Goal: Information Seeking & Learning: Learn about a topic

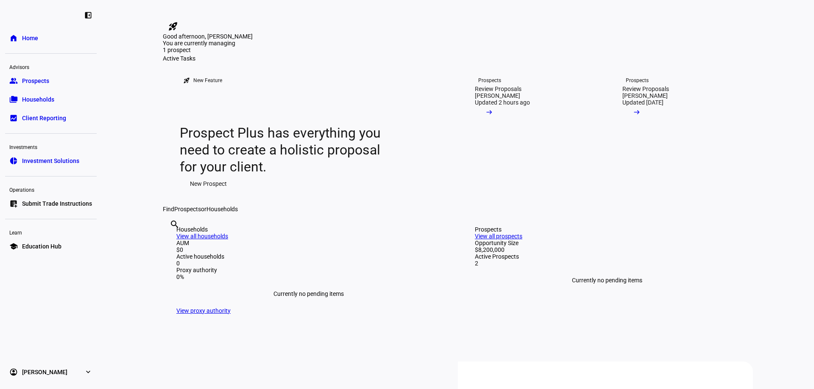
click at [521, 206] on link "Prospects Review Proposals Heather Kaye Updated 2 hours ago arrow_right_alt" at bounding box center [531, 134] width 141 height 144
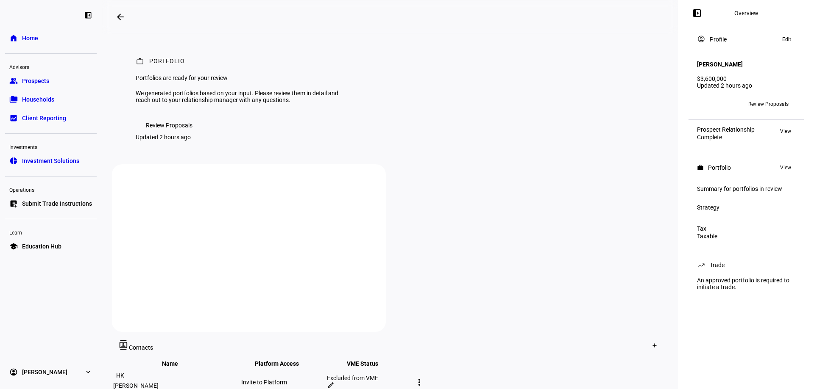
click at [182, 134] on span "Review Proposals" at bounding box center [169, 125] width 47 height 17
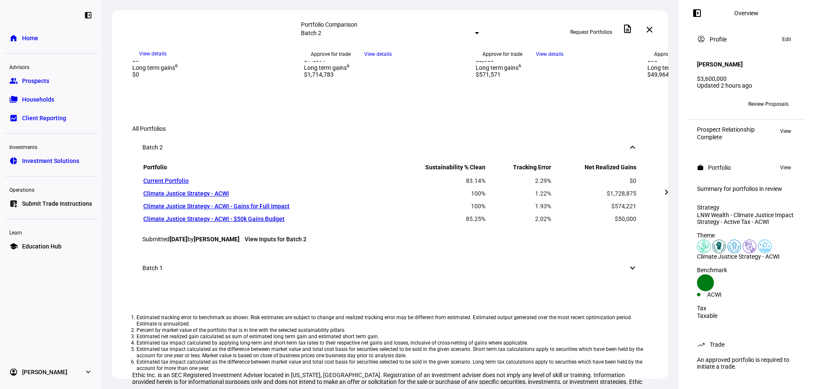
scroll to position [424, 0]
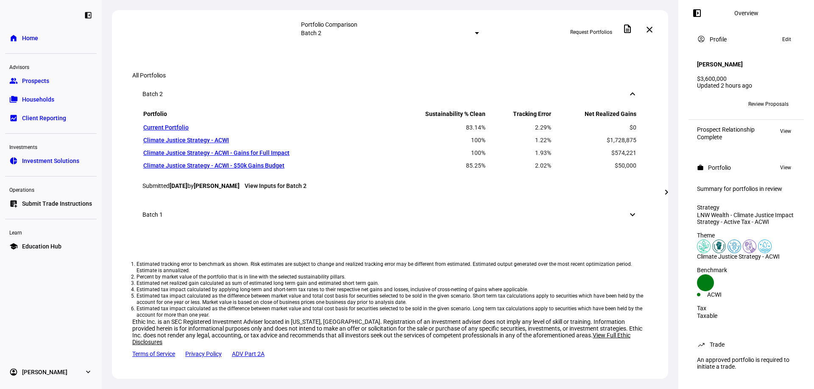
click at [669, 190] on mat-icon "chevron_right" at bounding box center [666, 192] width 10 height 10
drag, startPoint x: 487, startPoint y: 258, endPoint x: 543, endPoint y: 271, distance: 58.0
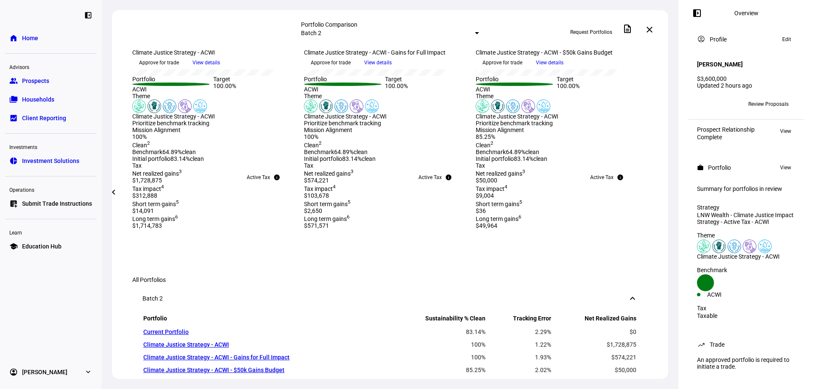
scroll to position [297, 0]
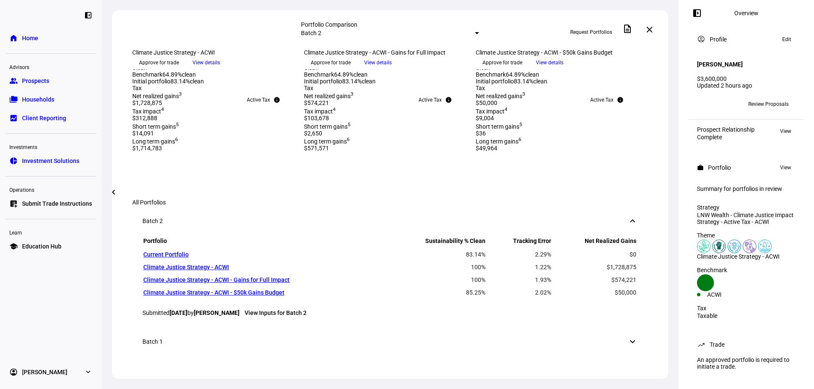
click at [112, 190] on mat-icon "chevron_left" at bounding box center [113, 192] width 10 height 10
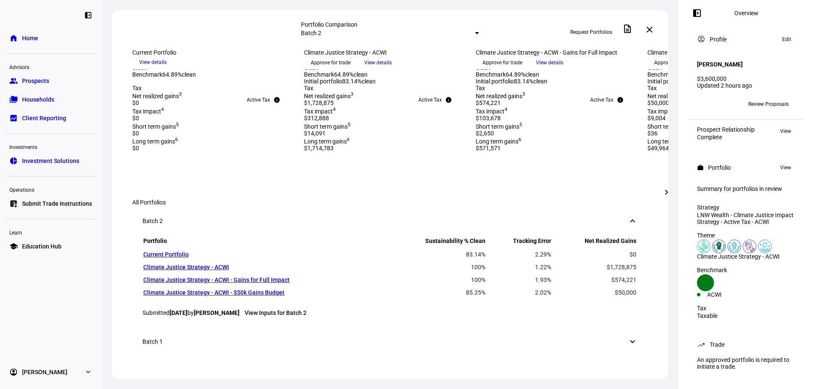
click at [666, 189] on mat-icon "chevron_right" at bounding box center [666, 192] width 10 height 10
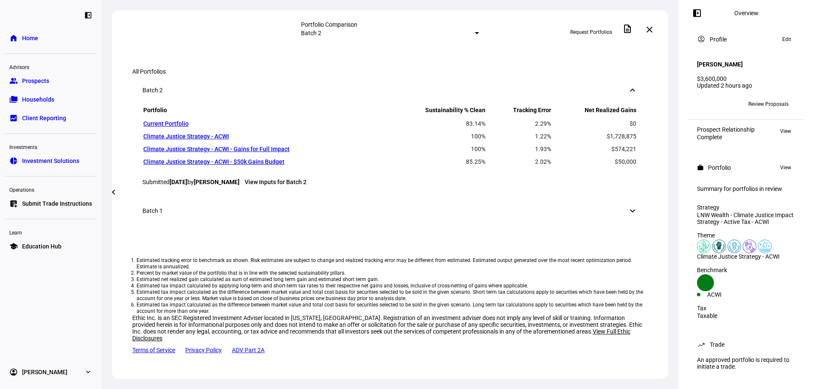
scroll to position [466, 0]
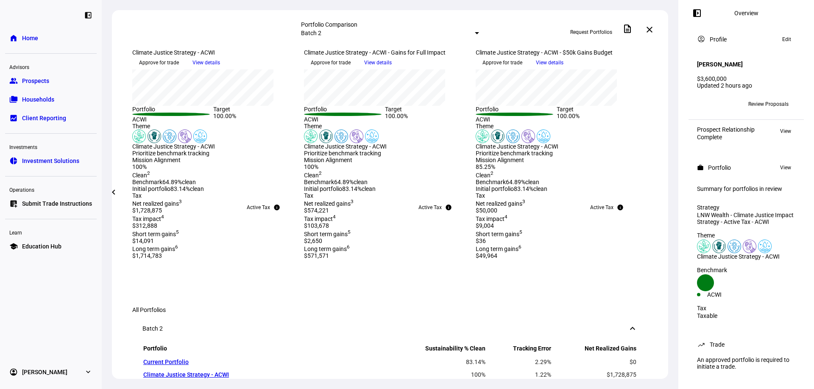
scroll to position [170, 0]
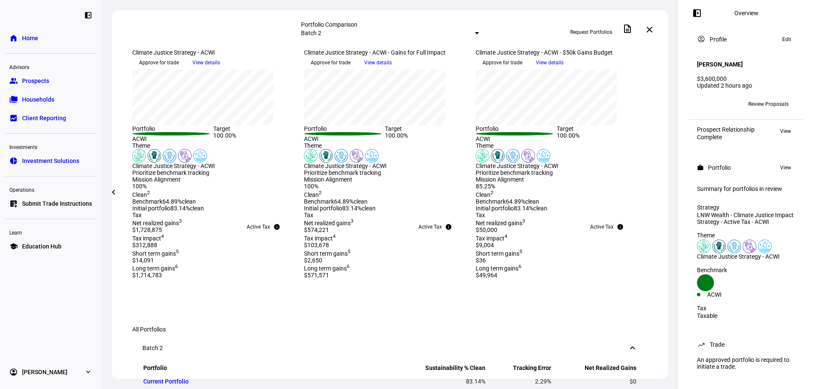
click at [109, 193] on mat-icon "chevron_left" at bounding box center [113, 192] width 10 height 10
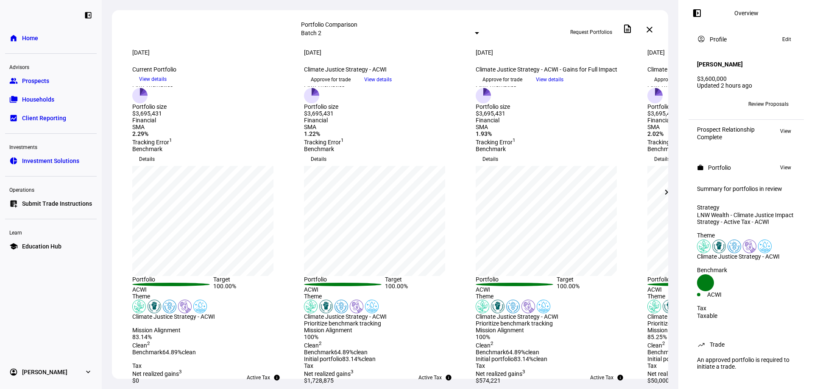
scroll to position [0, 0]
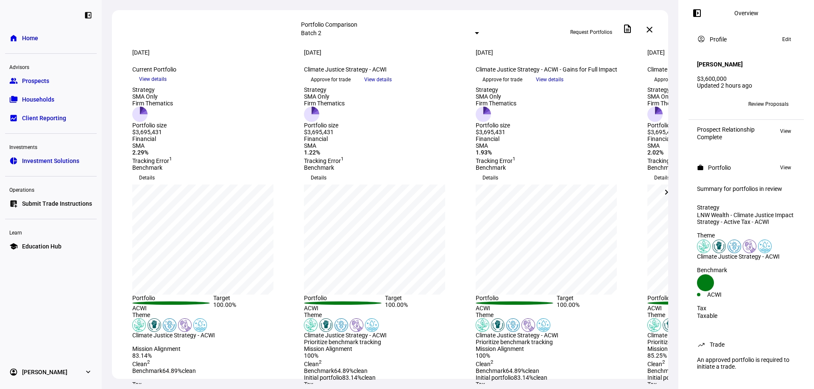
click at [787, 42] on span at bounding box center [786, 39] width 17 height 10
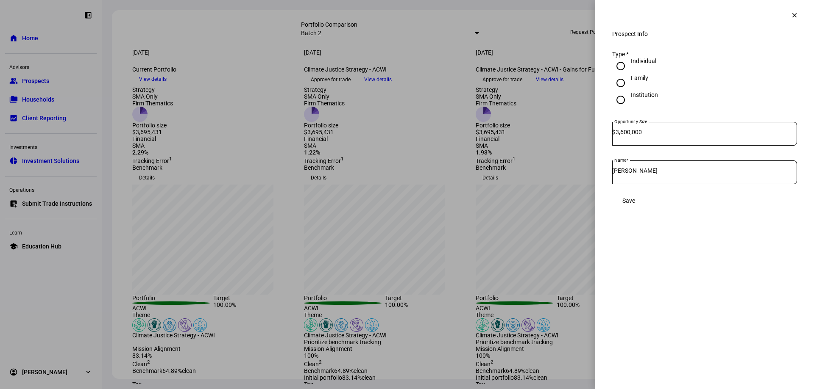
click at [795, 13] on mat-icon "clear" at bounding box center [794, 15] width 8 height 8
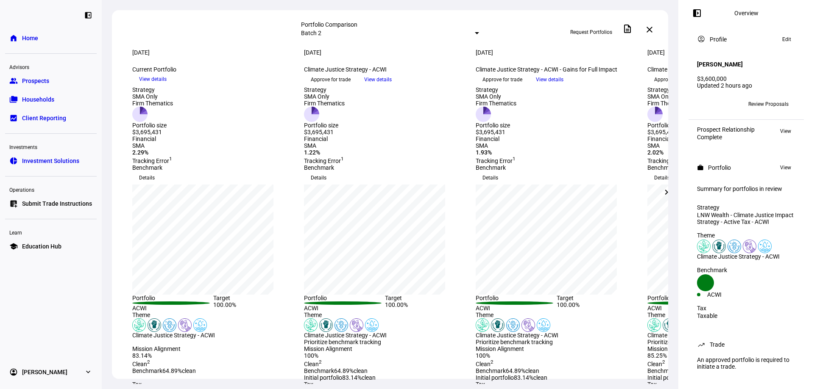
click at [787, 126] on span at bounding box center [785, 131] width 19 height 10
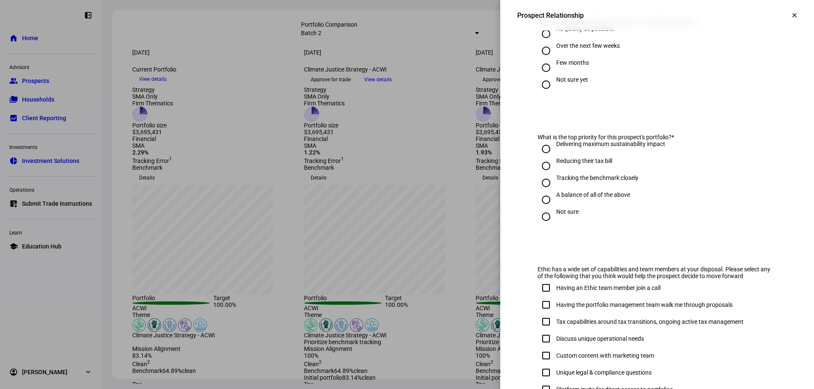
scroll to position [426, 0]
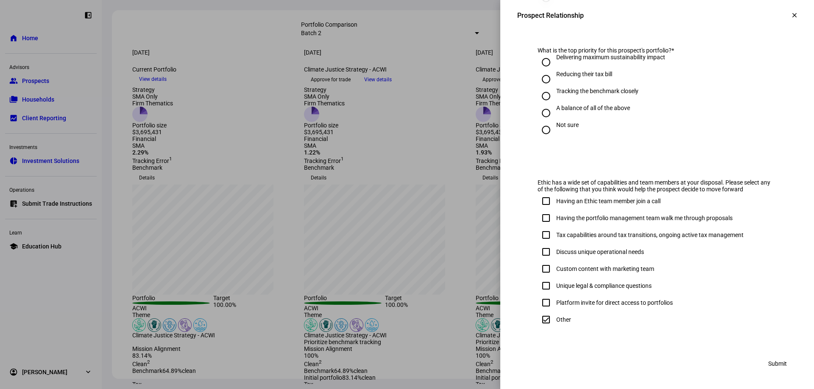
click at [596, 93] on div "Tracking the benchmark closely" at bounding box center [597, 91] width 82 height 7
click at [554, 93] on input "Tracking the benchmark closely" at bounding box center [545, 96] width 17 height 17
radio input "true"
drag, startPoint x: 671, startPoint y: 45, endPoint x: 519, endPoint y: 37, distance: 152.4
click at [519, 37] on eth-form-card "What is the top priority for this prospect's portfolio? * Delivering maximum su…" at bounding box center [657, 89] width 280 height 125
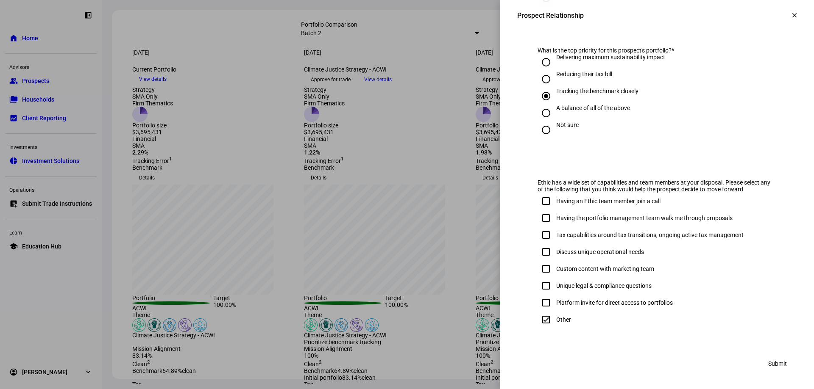
click at [575, 51] on div "What is the top priority for this prospect's portfolio? *" at bounding box center [656, 50] width 239 height 7
drag, startPoint x: 663, startPoint y: 51, endPoint x: 497, endPoint y: 45, distance: 166.2
click at [500, 45] on div "Prospect Relationship info Why we ask Tell us a little bit more about your rela…" at bounding box center [657, 1] width 314 height 778
click at [712, 47] on div "What is the top priority for this prospect's portfolio? *" at bounding box center [656, 50] width 239 height 7
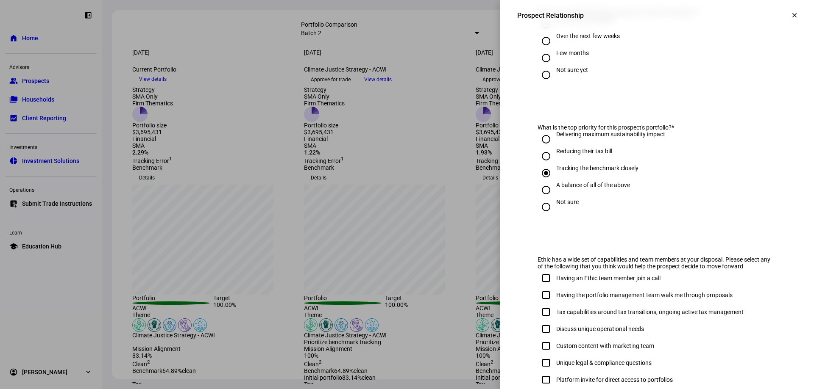
scroll to position [341, 0]
drag, startPoint x: 790, startPoint y: 8, endPoint x: 784, endPoint y: 16, distance: 9.8
click at [790, 8] on span at bounding box center [794, 15] width 20 height 20
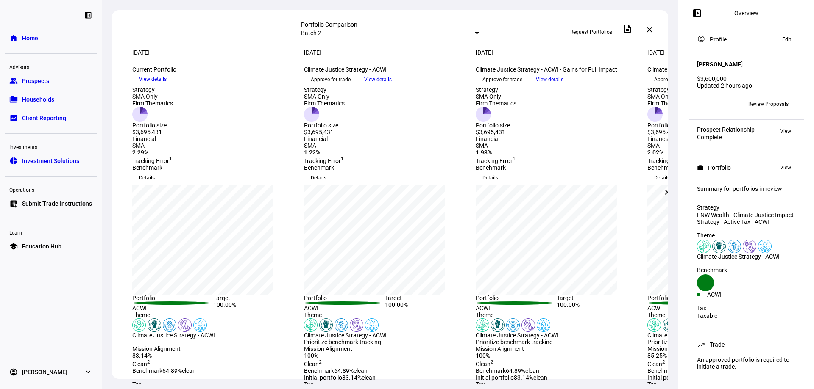
click at [785, 166] on span "View" at bounding box center [785, 168] width 11 height 10
click at [711, 164] on div "Portfolio" at bounding box center [719, 167] width 23 height 7
click at [780, 126] on span "View" at bounding box center [785, 131] width 11 height 10
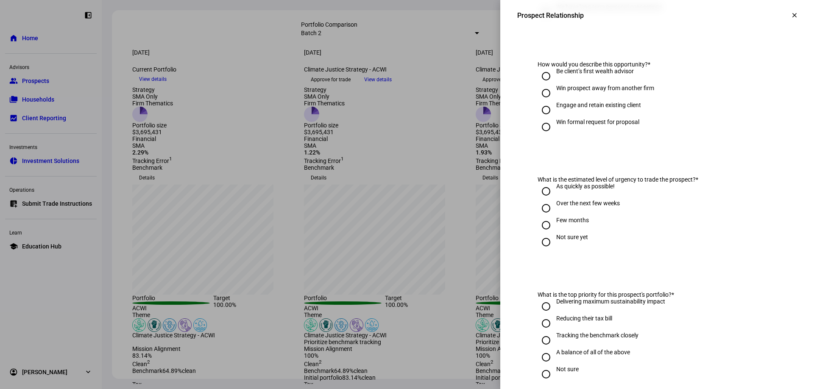
scroll to position [172, 0]
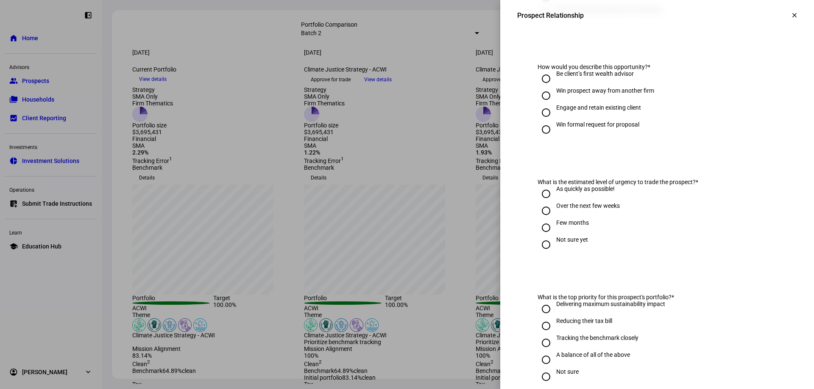
click at [790, 16] on mat-icon "clear" at bounding box center [794, 15] width 8 height 8
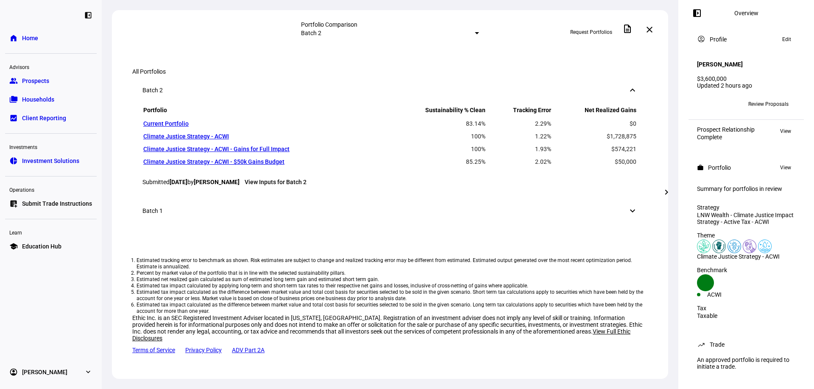
scroll to position [758, 0]
click at [306, 184] on link "View Inputs for Batch 2" at bounding box center [276, 182] width 62 height 7
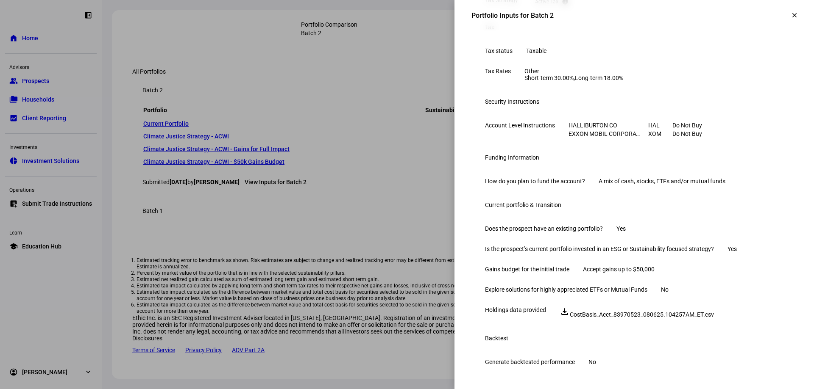
scroll to position [366, 0]
click at [789, 19] on span at bounding box center [794, 15] width 20 height 20
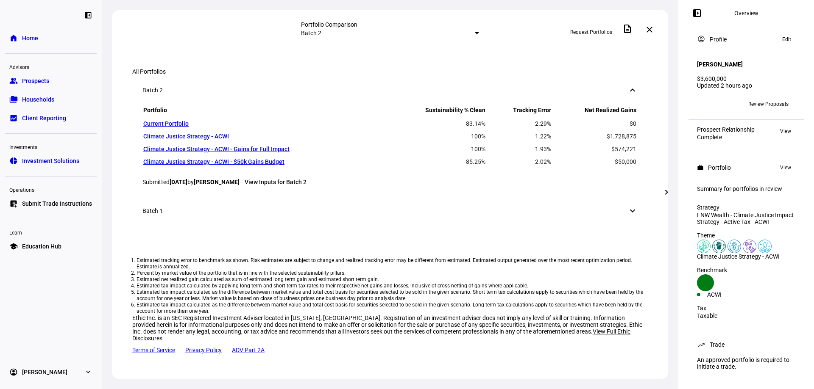
click at [475, 32] on div at bounding box center [477, 33] width 4 height 2
click at [403, 72] on div "Batch 1 Aug 6, 2025" at bounding box center [455, 71] width 148 height 14
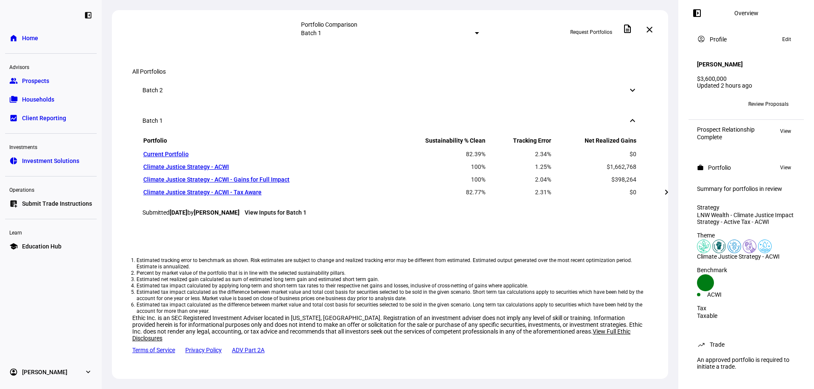
scroll to position [758, 0]
click at [306, 215] on link "View Inputs for Batch 1" at bounding box center [276, 212] width 62 height 7
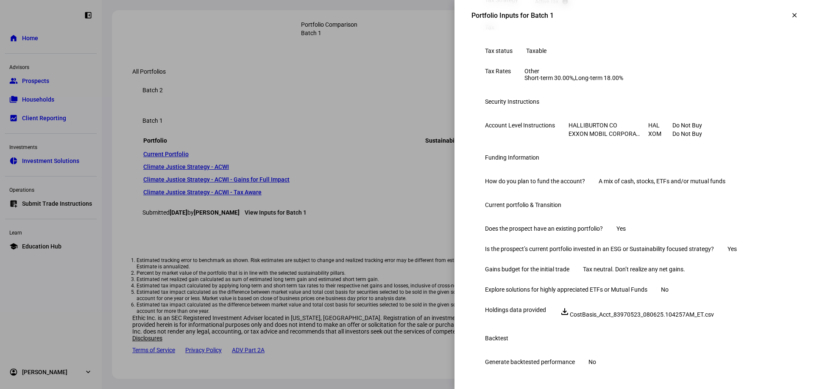
scroll to position [366, 0]
drag, startPoint x: 744, startPoint y: 233, endPoint x: 627, endPoint y: 237, distance: 117.5
click at [627, 259] on eth-form-table-row "Gains budget for the initial trade Tax neutral. Don’t realize any net gains." at bounding box center [633, 269] width 325 height 20
click at [790, 12] on mat-icon "clear" at bounding box center [794, 15] width 8 height 8
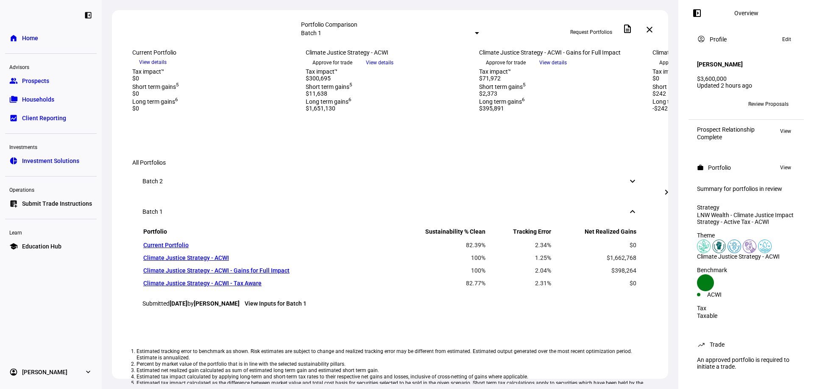
scroll to position [334, 0]
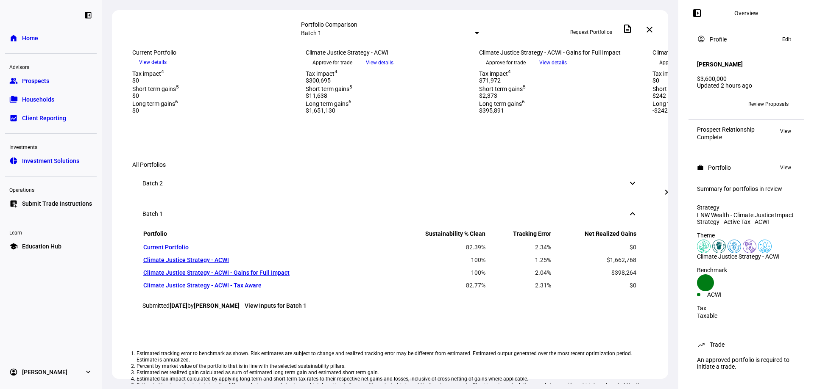
click at [475, 34] on div at bounding box center [477, 33] width 4 height 2
click at [401, 54] on div "Batch 2 Sep 3, 2025" at bounding box center [455, 51] width 148 height 14
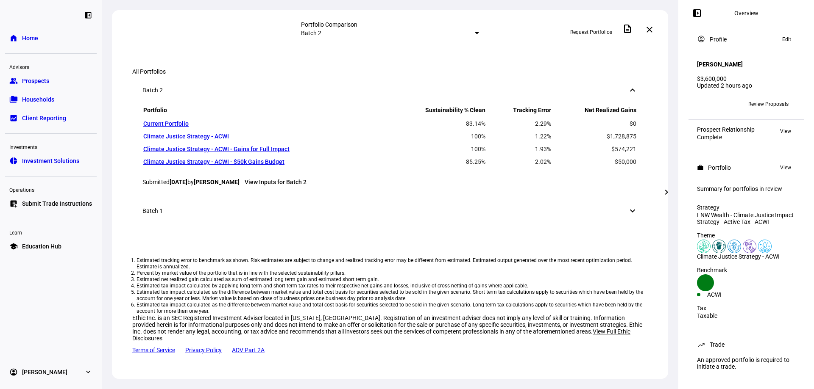
scroll to position [673, 0]
click at [33, 79] on span "Prospects" at bounding box center [35, 81] width 27 height 8
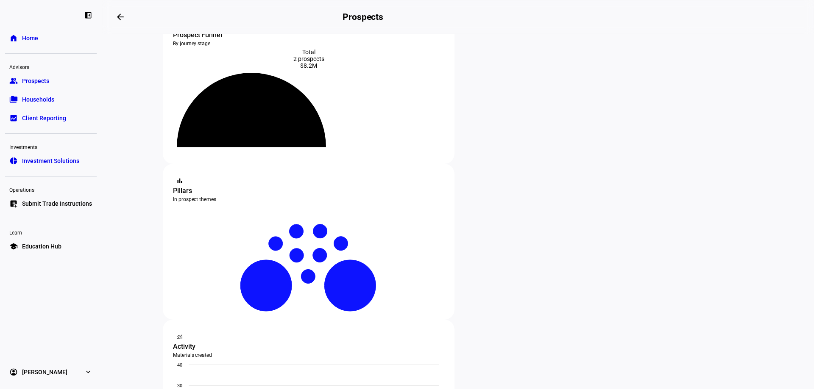
scroll to position [85, 0]
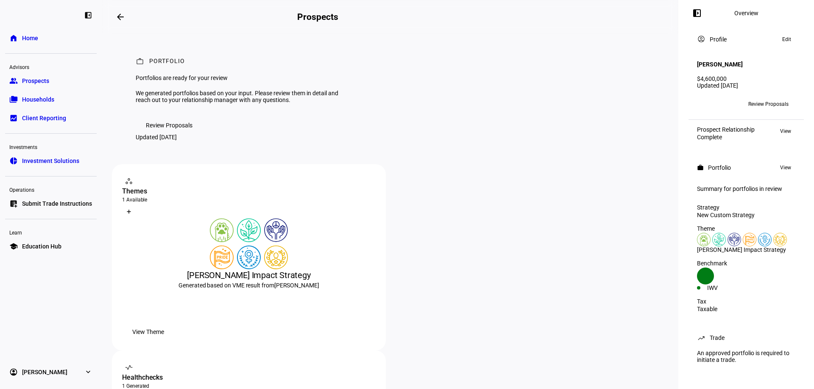
click at [179, 134] on span "Review Proposals" at bounding box center [169, 125] width 47 height 17
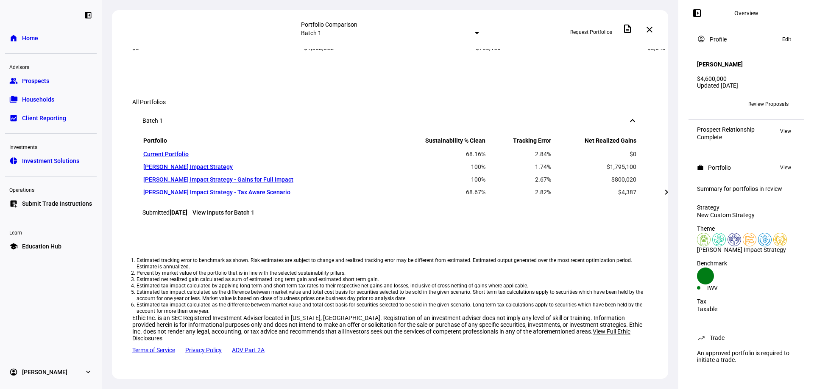
scroll to position [593, 0]
click at [790, 126] on span "View" at bounding box center [785, 131] width 11 height 10
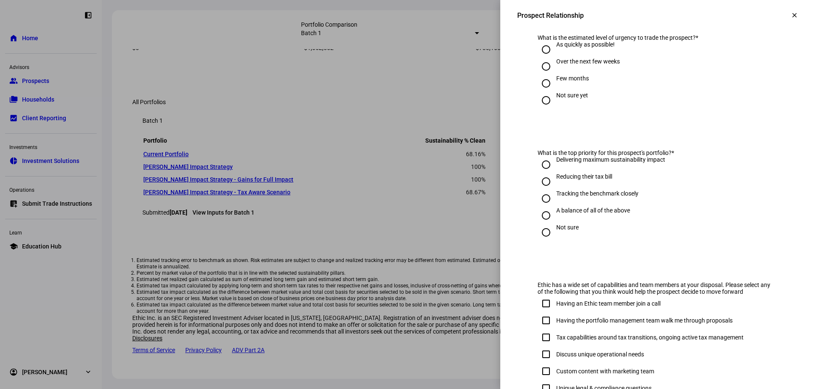
scroll to position [339, 0]
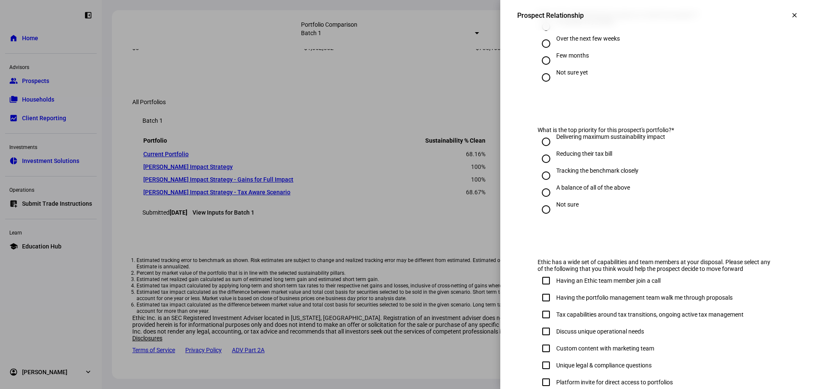
click at [790, 16] on mat-icon "clear" at bounding box center [794, 15] width 8 height 8
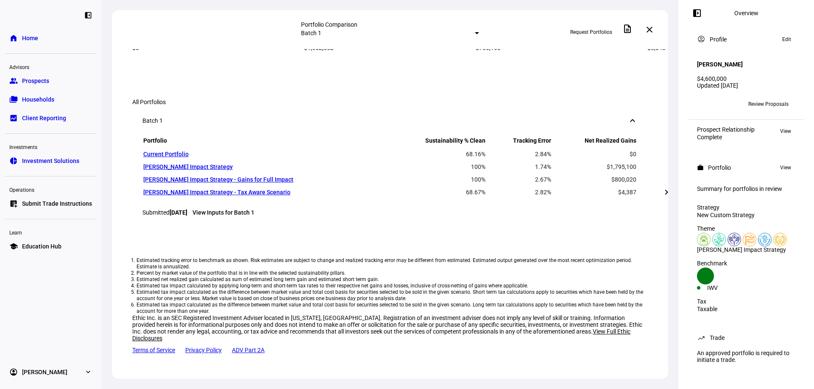
click at [67, 97] on link "folder_copy Households" at bounding box center [51, 99] width 92 height 17
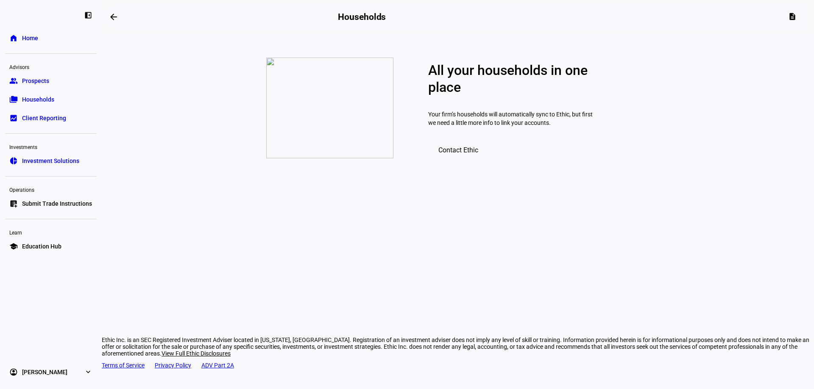
click at [54, 86] on link "group Prospects" at bounding box center [51, 80] width 92 height 17
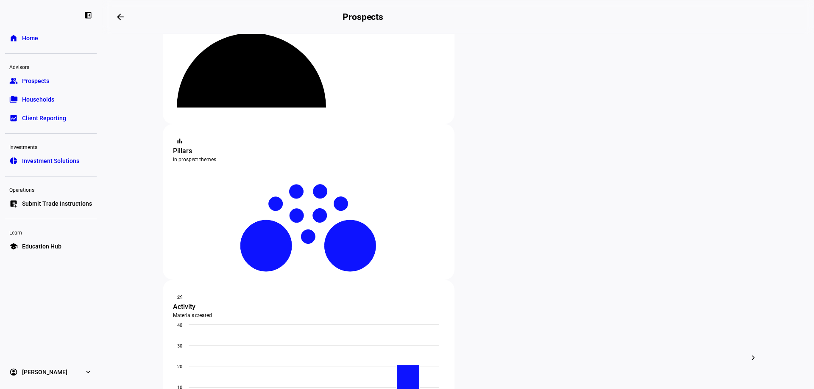
scroll to position [85, 0]
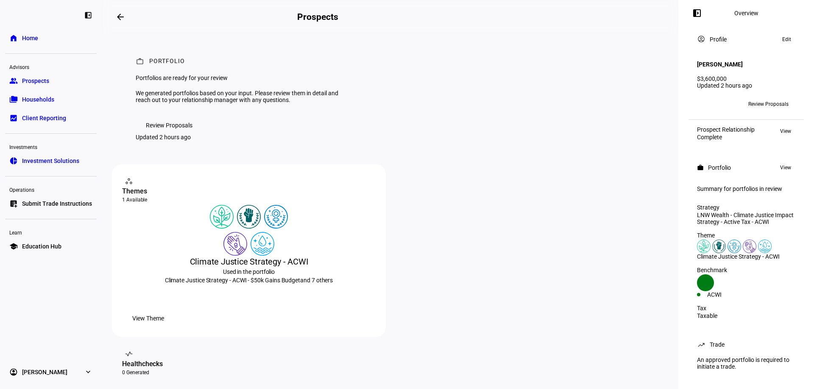
scroll to position [170, 0]
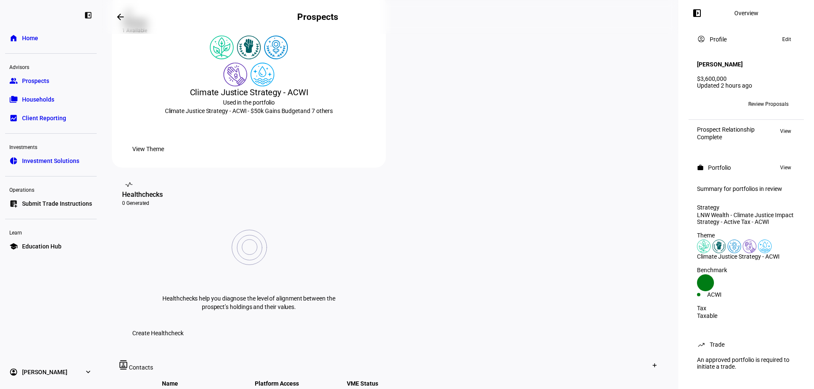
click at [164, 158] on span "View Theme" at bounding box center [148, 149] width 32 height 17
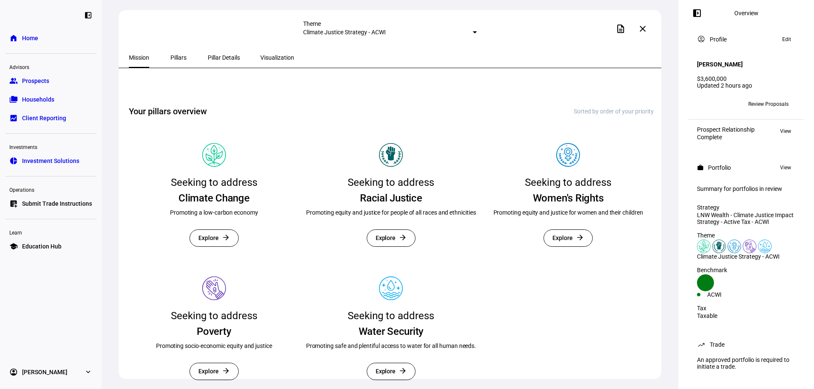
scroll to position [201, 0]
click at [163, 56] on div "Pillars" at bounding box center [178, 57] width 38 height 20
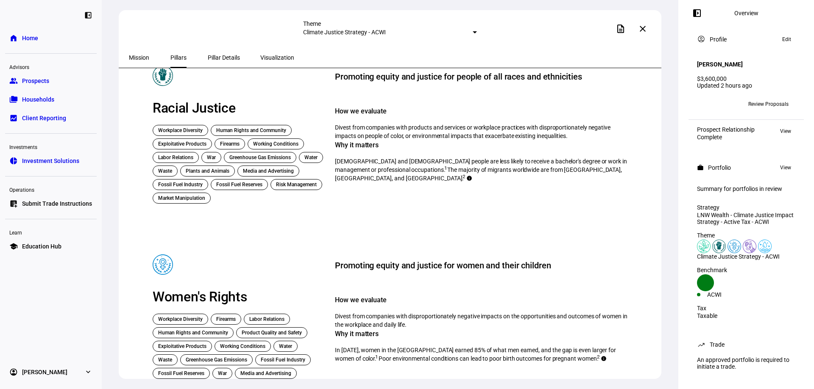
click at [139, 58] on span "Mission" at bounding box center [139, 58] width 20 height 6
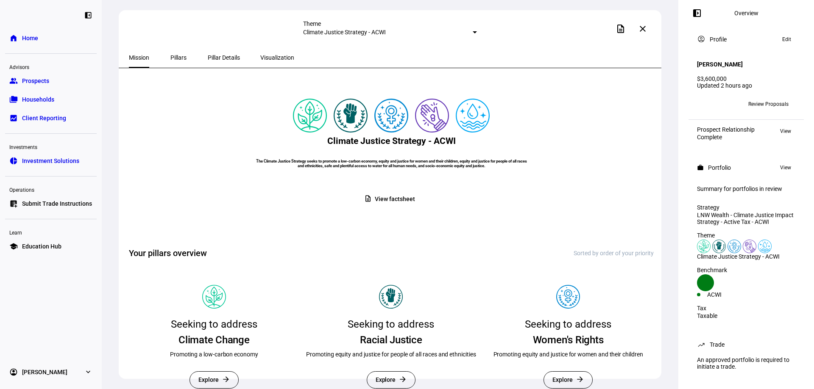
click at [39, 80] on span "Prospects" at bounding box center [35, 81] width 27 height 8
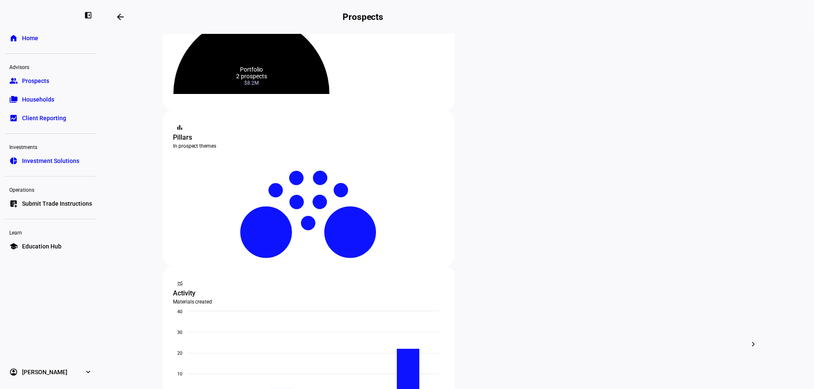
scroll to position [212, 0]
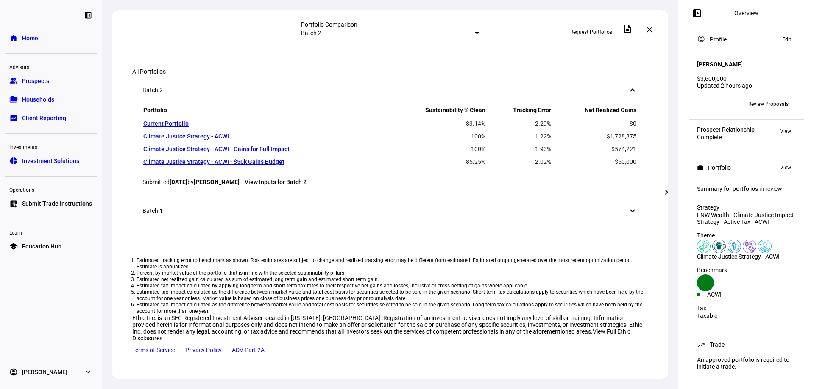
scroll to position [636, 0]
click at [780, 129] on span "View" at bounding box center [785, 131] width 11 height 10
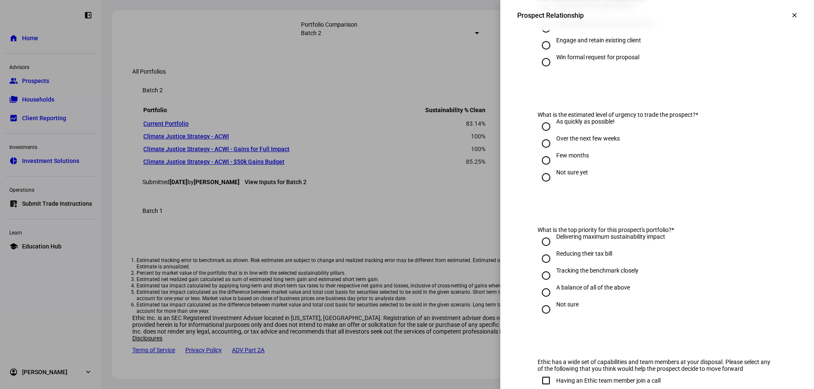
scroll to position [254, 0]
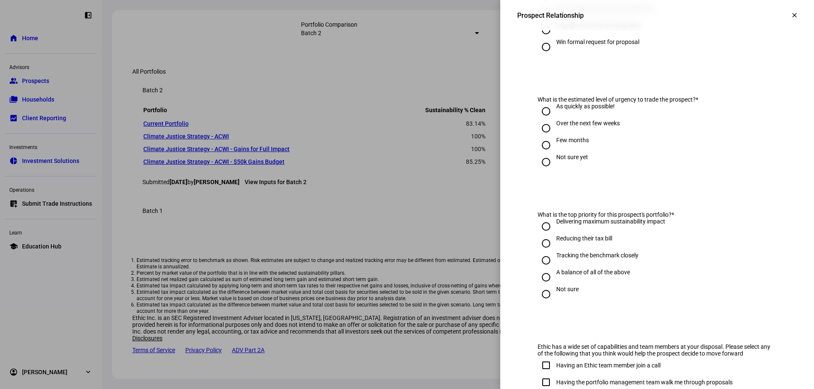
click at [790, 17] on span at bounding box center [794, 15] width 20 height 20
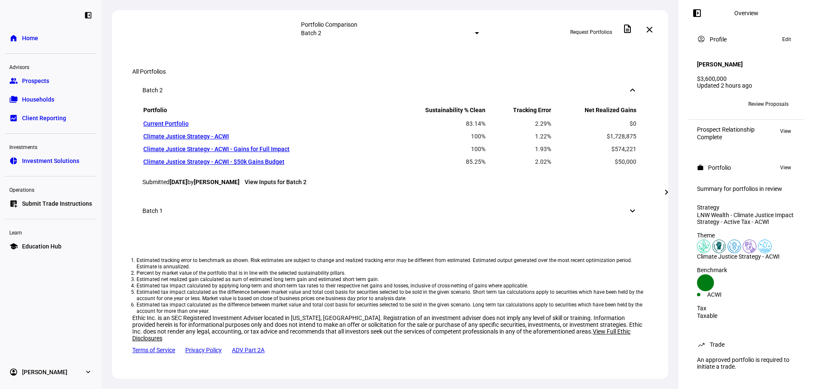
scroll to position [419, 0]
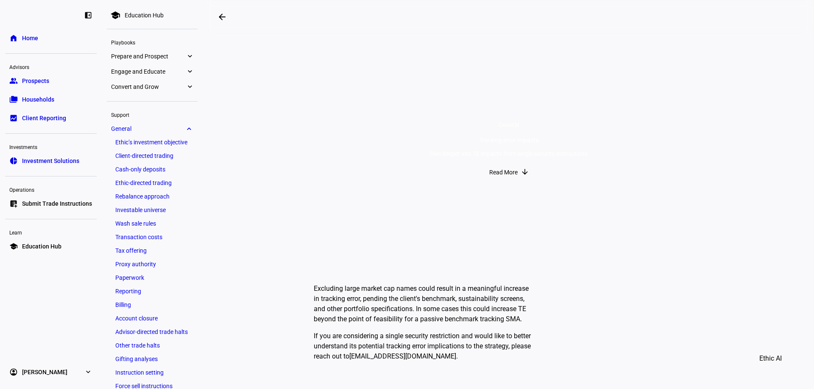
click at [514, 181] on span "Read More" at bounding box center [503, 172] width 28 height 17
click at [32, 40] on span "Home" at bounding box center [30, 38] width 16 height 8
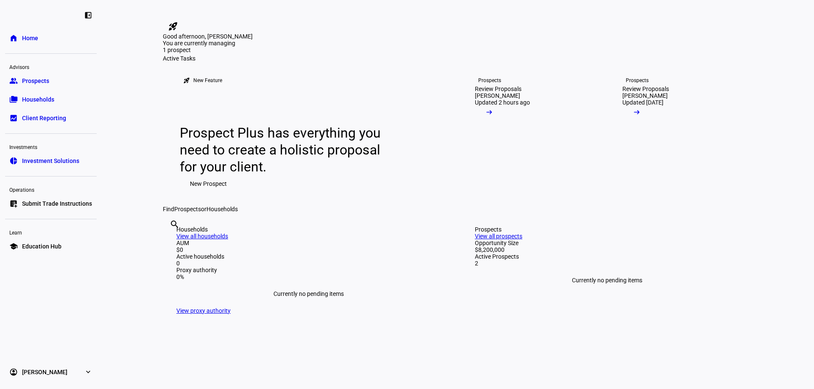
click at [545, 206] on link "Prospects Review Proposals Heather Kaye Updated 2 hours ago arrow_right_alt" at bounding box center [531, 134] width 141 height 144
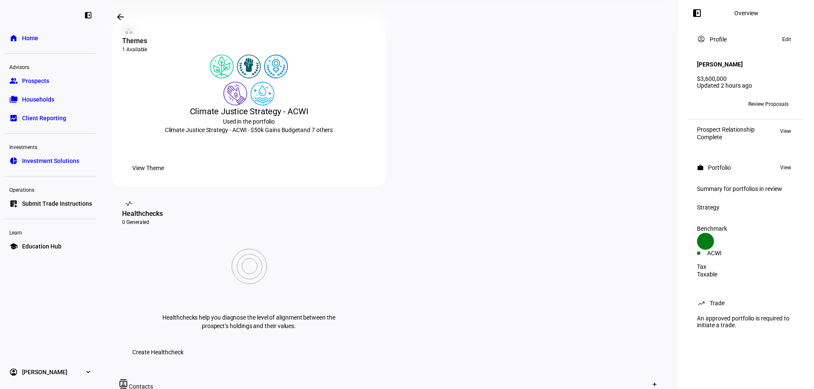
scroll to position [170, 0]
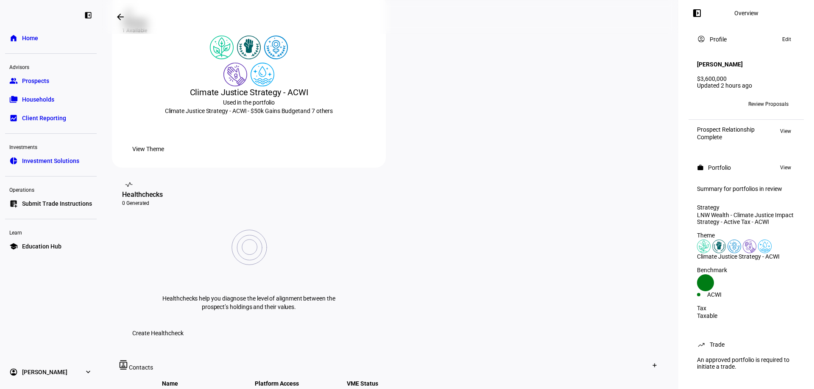
click at [515, 327] on div at bounding box center [407, 194] width 814 height 389
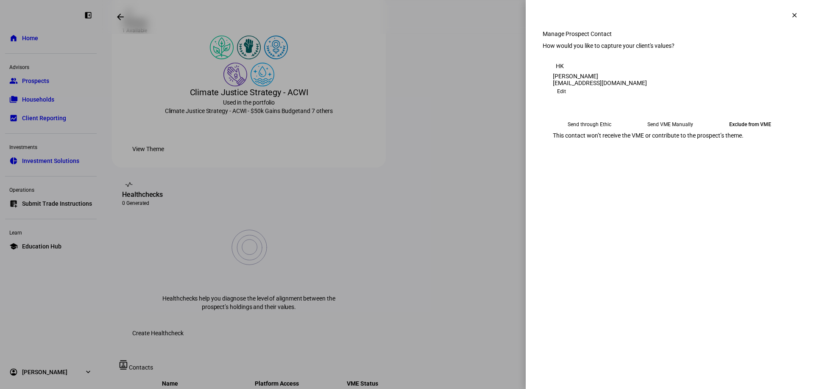
click at [401, 296] on div at bounding box center [407, 194] width 814 height 389
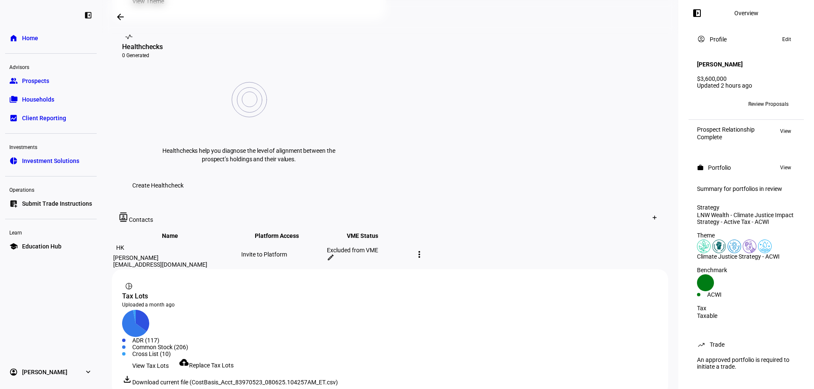
scroll to position [338, 0]
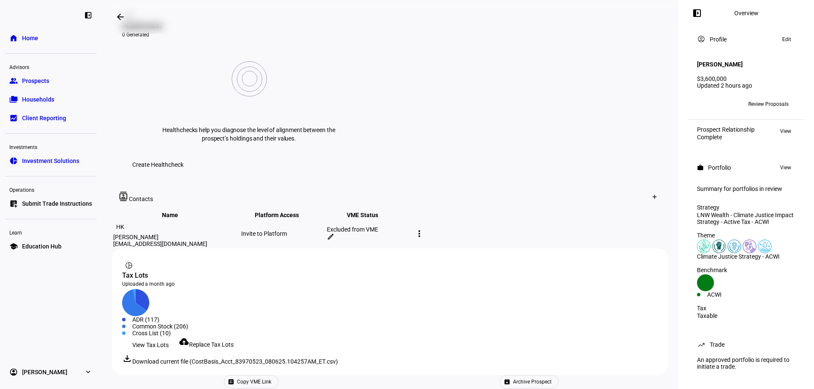
click at [271, 376] on span "Copy VME Link" at bounding box center [254, 382] width 34 height 13
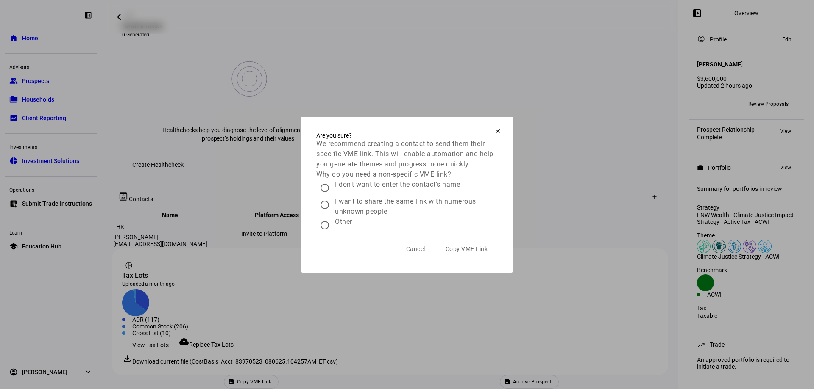
click at [492, 121] on span at bounding box center [497, 131] width 20 height 20
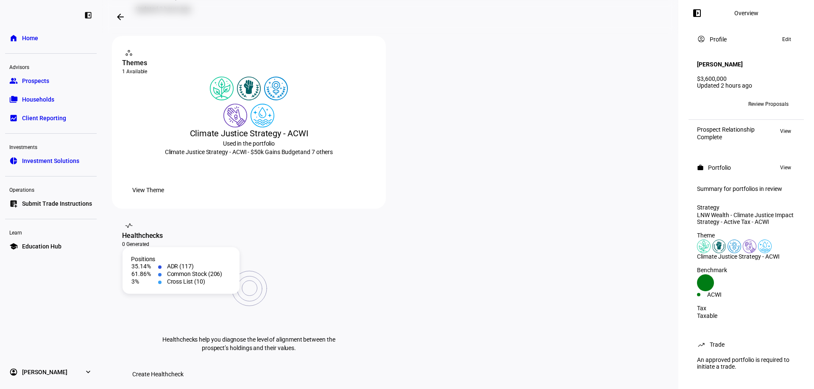
scroll to position [126, 0]
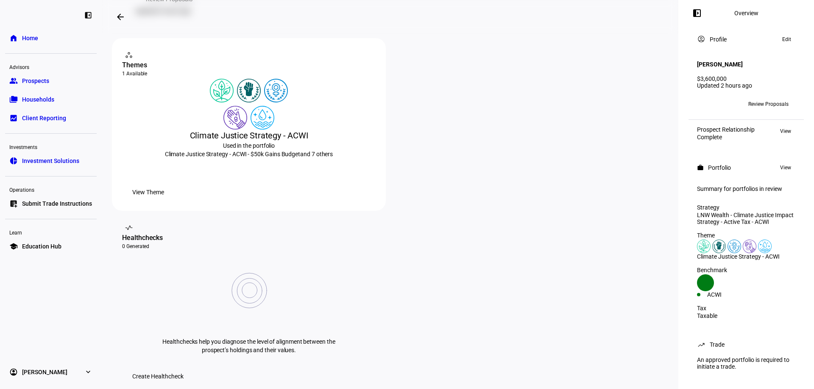
click at [164, 201] on span "View Theme" at bounding box center [148, 192] width 32 height 17
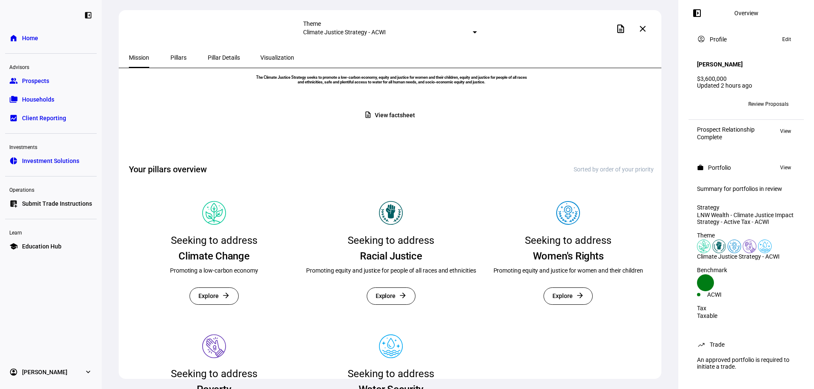
scroll to position [85, 0]
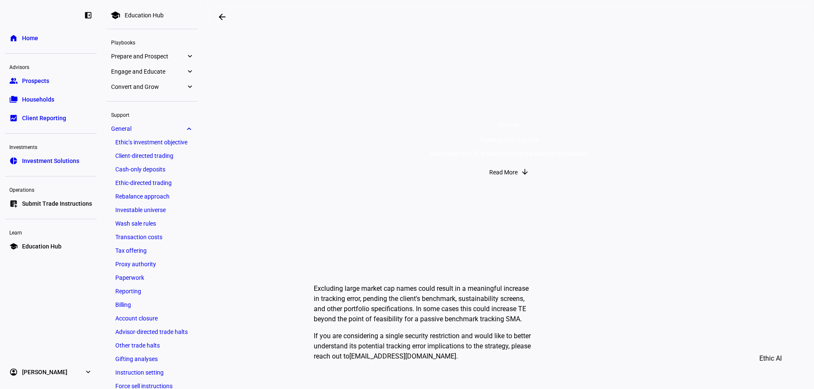
click at [508, 122] on span "General" at bounding box center [508, 125] width 20 height 7
click at [509, 181] on span "Read More" at bounding box center [503, 172] width 28 height 17
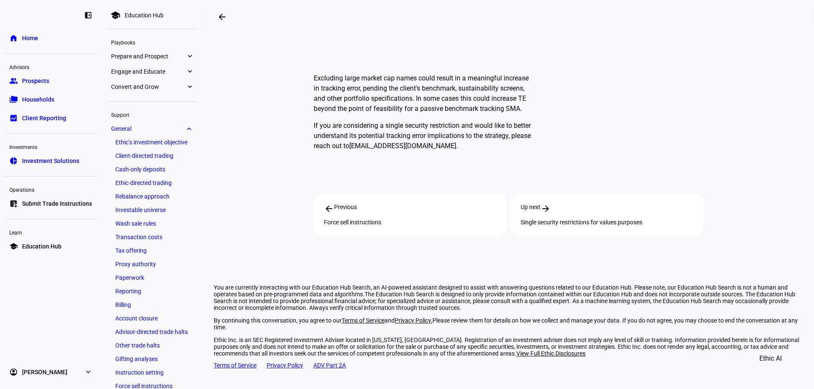
scroll to position [227, 0]
click at [586, 219] on div "Single security restrictions for values purposes" at bounding box center [606, 222] width 173 height 7
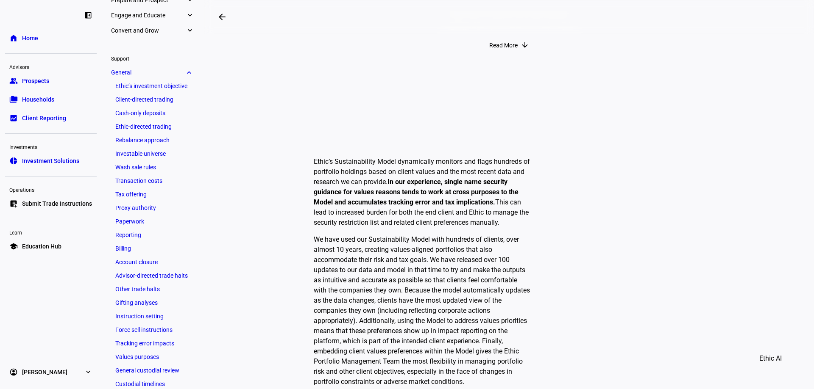
scroll to position [127, 0]
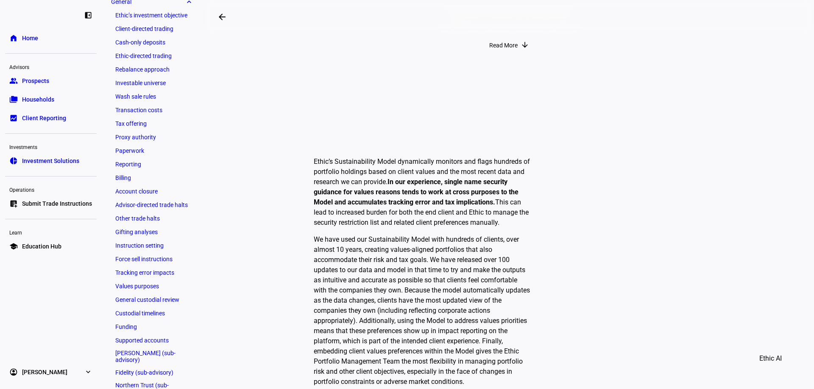
click at [154, 271] on link "Tracking error impacts" at bounding box center [152, 273] width 82 height 12
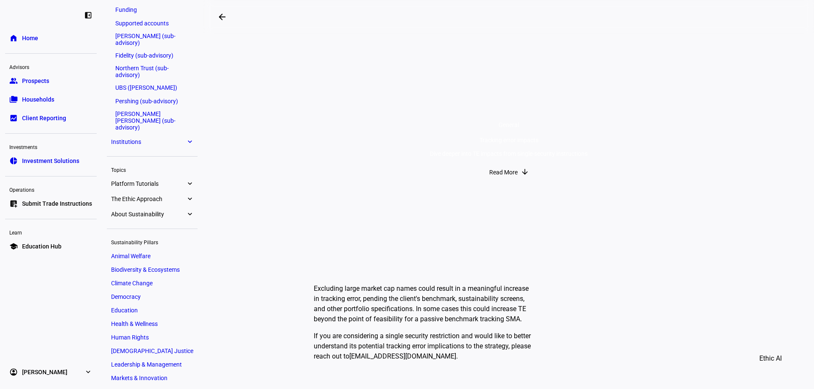
scroll to position [524, 0]
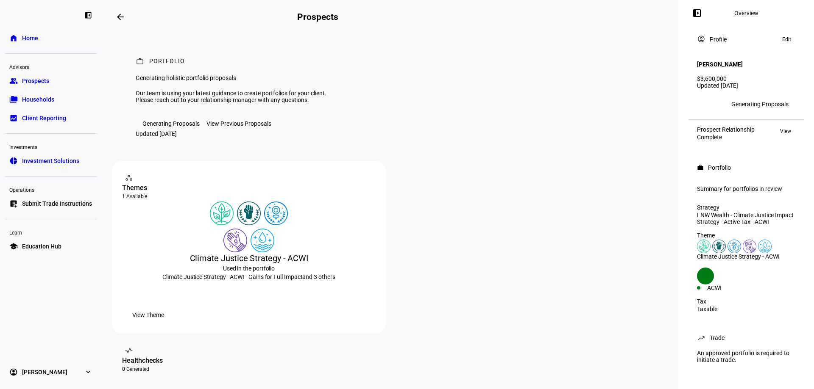
click at [39, 101] on span "Households" at bounding box center [38, 99] width 32 height 8
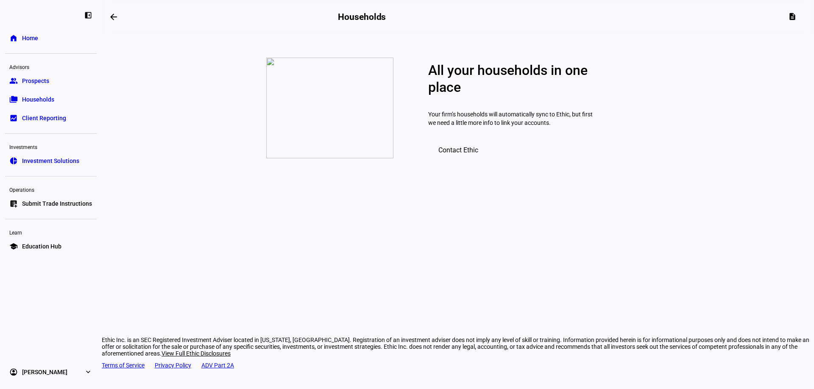
click at [44, 81] on span "Prospects" at bounding box center [35, 81] width 27 height 8
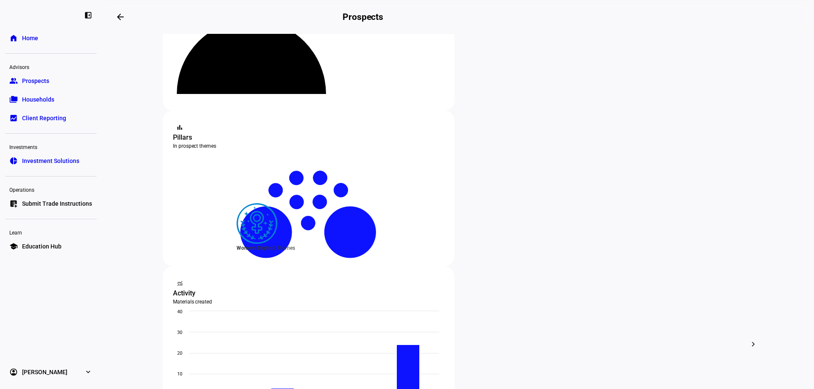
scroll to position [127, 0]
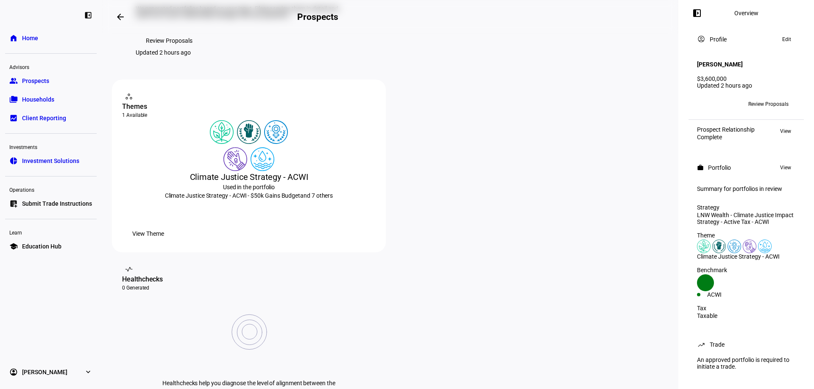
scroll to position [297, 0]
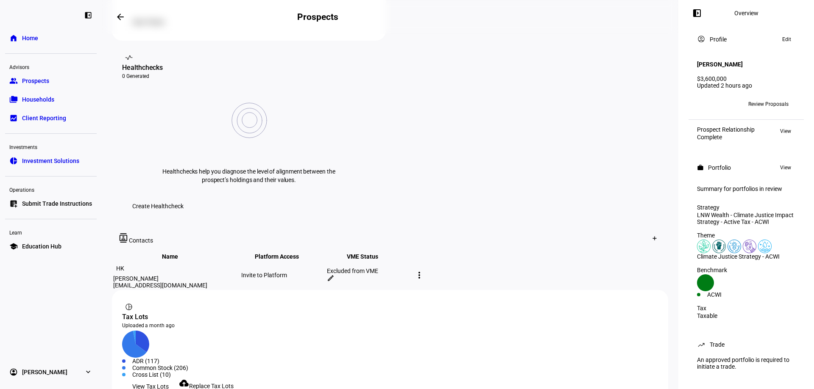
click at [783, 163] on span "View" at bounding box center [785, 168] width 11 height 10
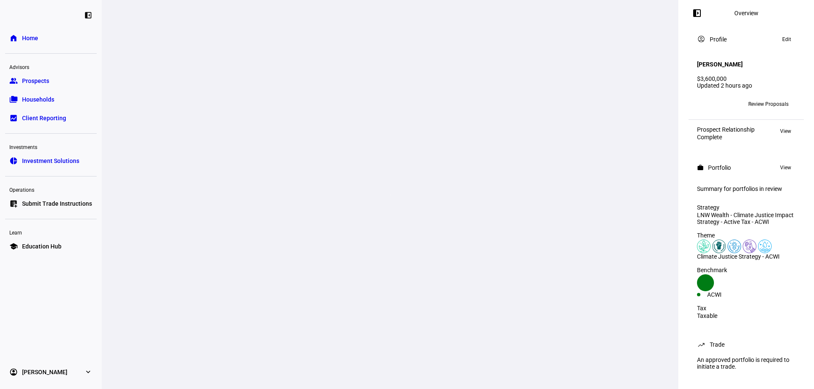
scroll to position [297, 0]
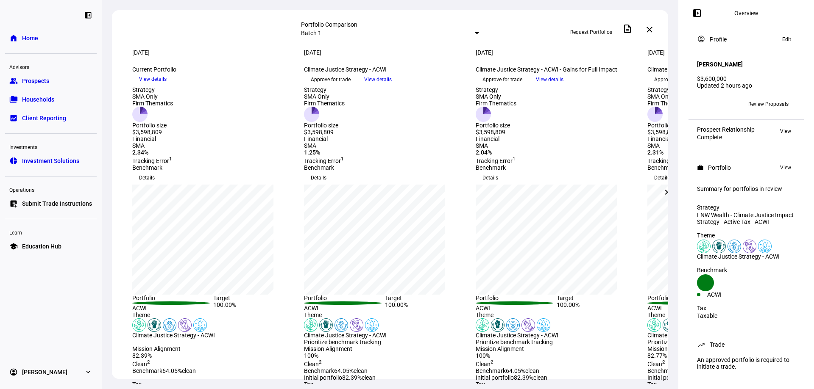
click at [784, 164] on span "View" at bounding box center [785, 168] width 11 height 10
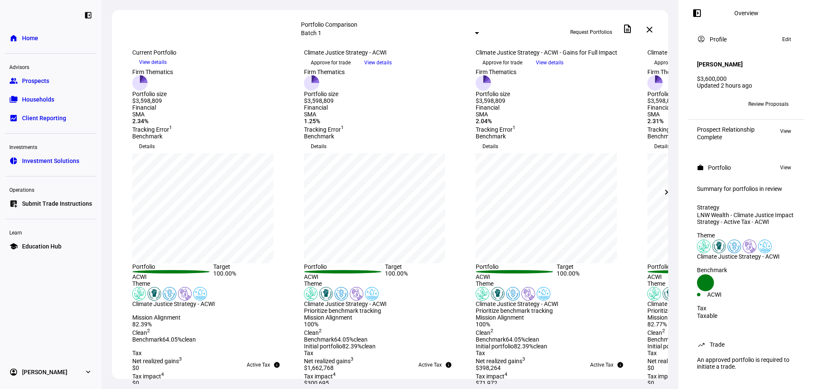
scroll to position [85, 0]
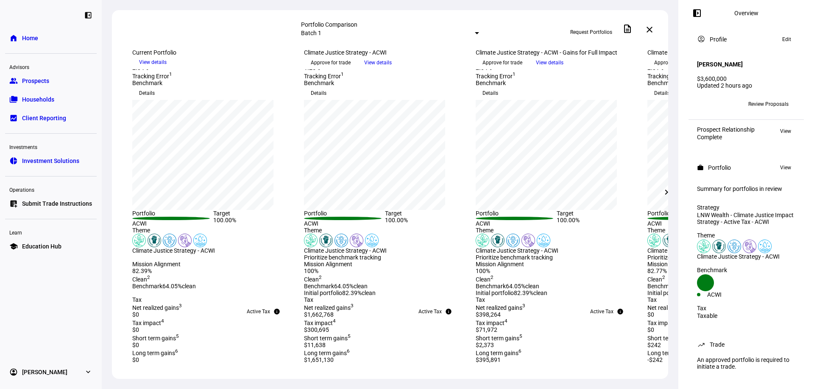
click at [781, 126] on span "View" at bounding box center [785, 131] width 11 height 10
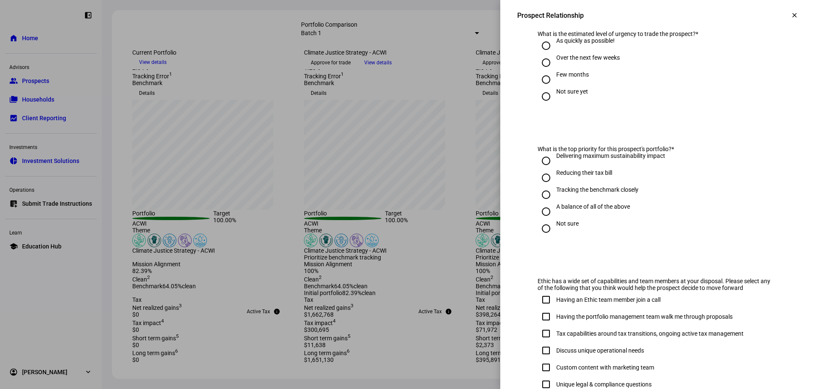
scroll to position [339, 0]
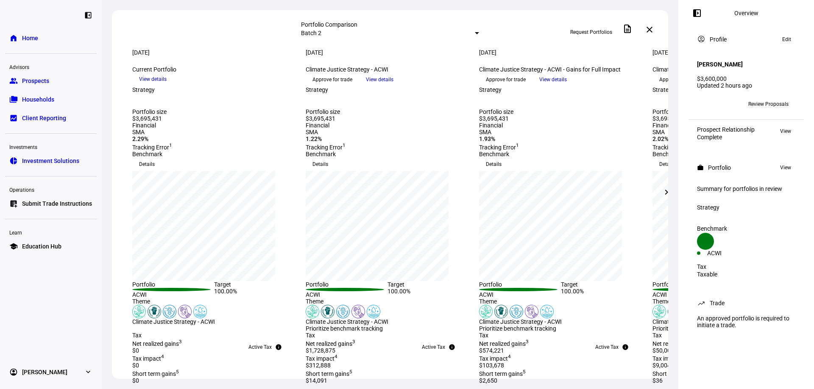
click at [34, 81] on span "Prospects" at bounding box center [35, 81] width 27 height 8
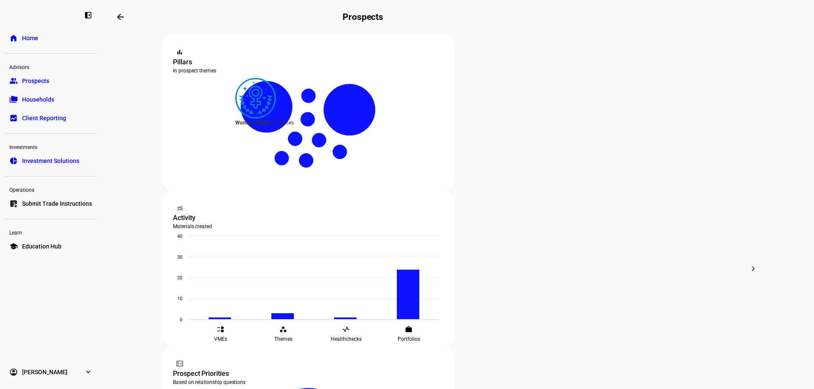
scroll to position [170, 0]
